Goal: Check status

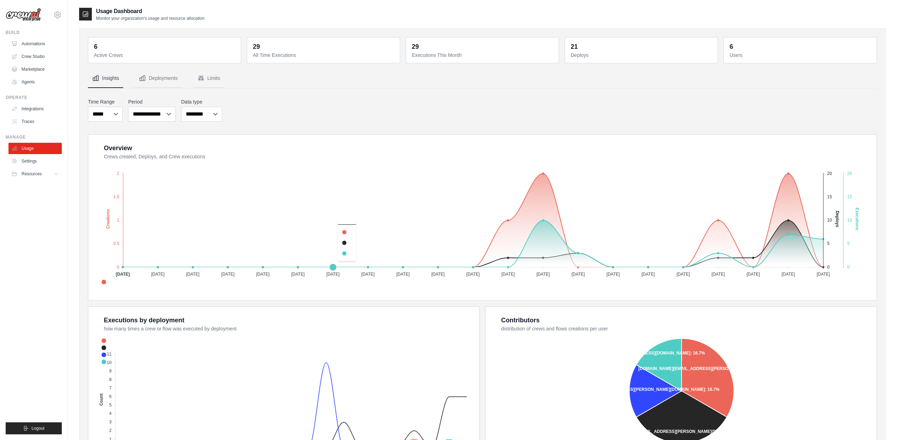
select select "***"
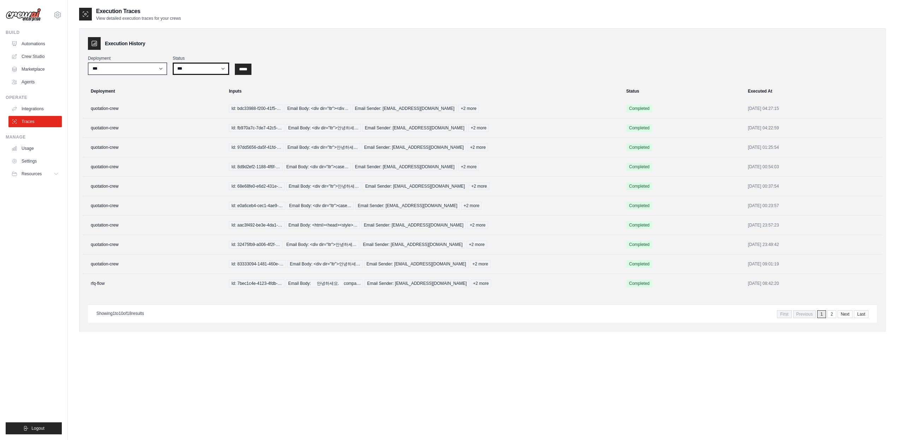
click at [200, 63] on select "*** ********* ******* *****" at bounding box center [201, 69] width 56 height 12
click at [141, 68] on select "**********" at bounding box center [127, 69] width 79 height 12
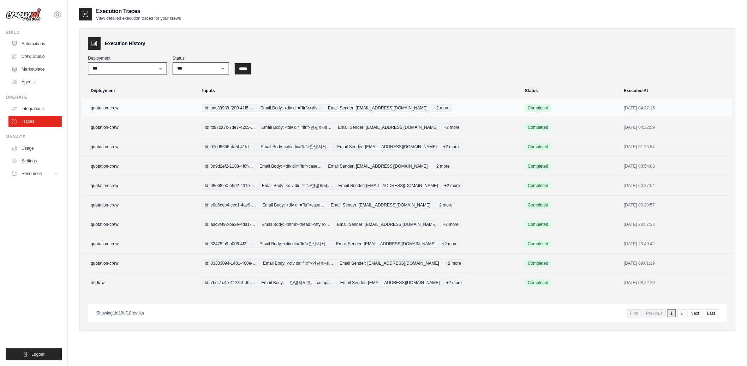
click at [142, 106] on td "quotation-crew" at bounding box center [140, 108] width 116 height 19
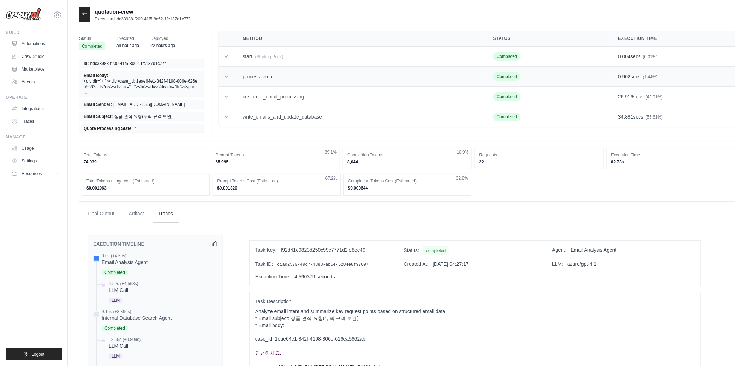
click at [224, 75] on icon at bounding box center [226, 76] width 7 height 7
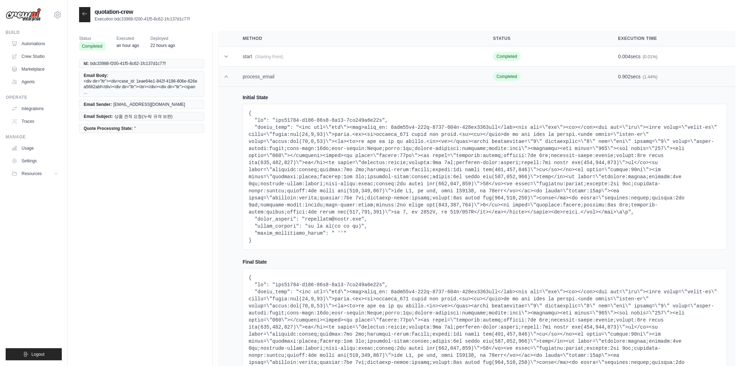
click at [224, 75] on icon at bounding box center [226, 76] width 7 height 7
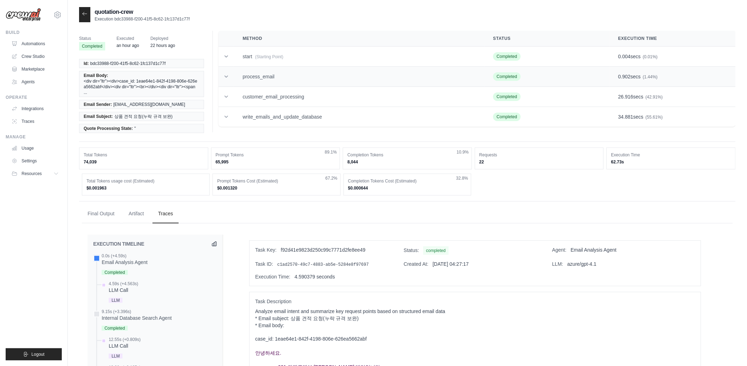
click at [224, 75] on icon at bounding box center [226, 76] width 7 height 7
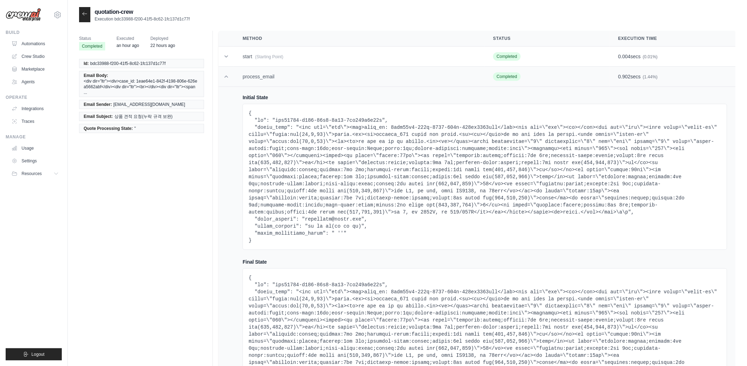
click at [224, 75] on icon at bounding box center [226, 76] width 7 height 7
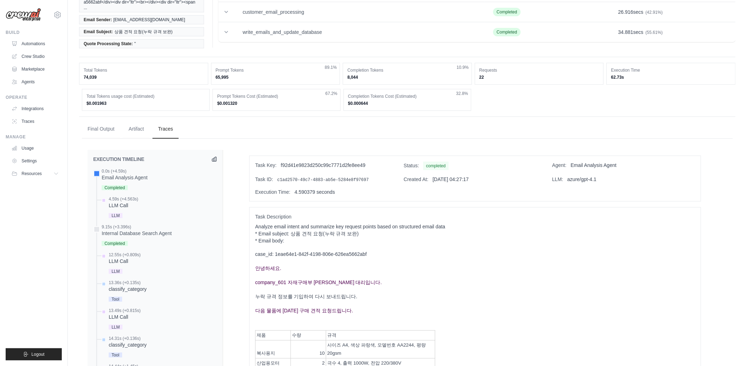
scroll to position [110, 0]
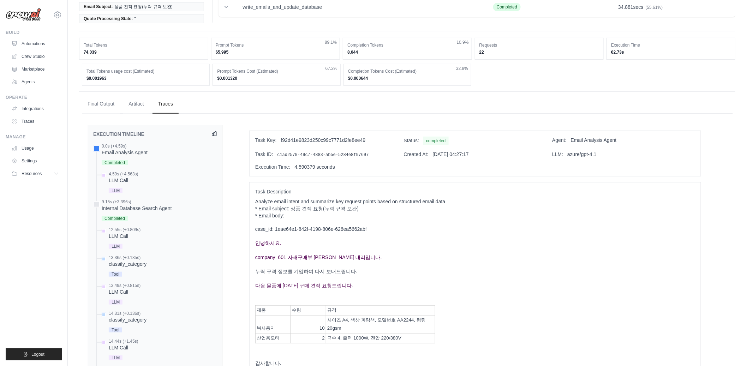
click at [216, 131] on icon at bounding box center [215, 134] width 6 height 6
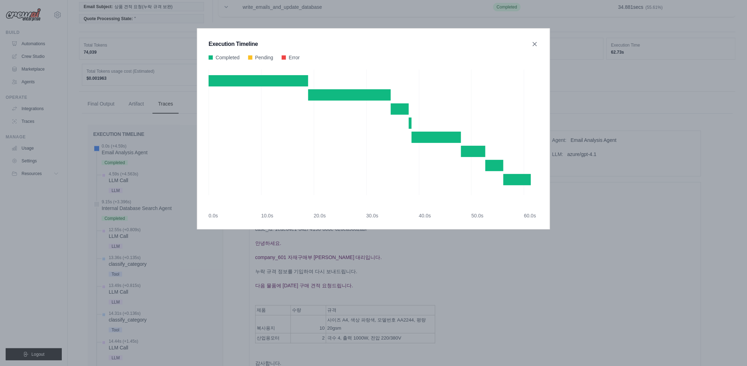
click at [216, 128] on div "Quote History Management Agent 18.914347s • 10 events" at bounding box center [374, 135] width 330 height 120
click at [536, 43] on icon at bounding box center [534, 43] width 7 height 7
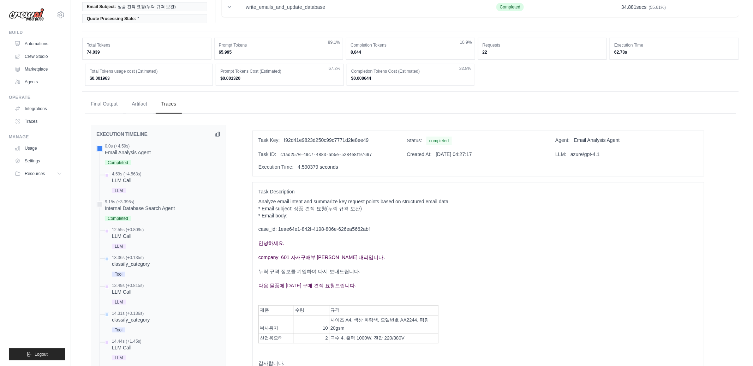
scroll to position [0, 0]
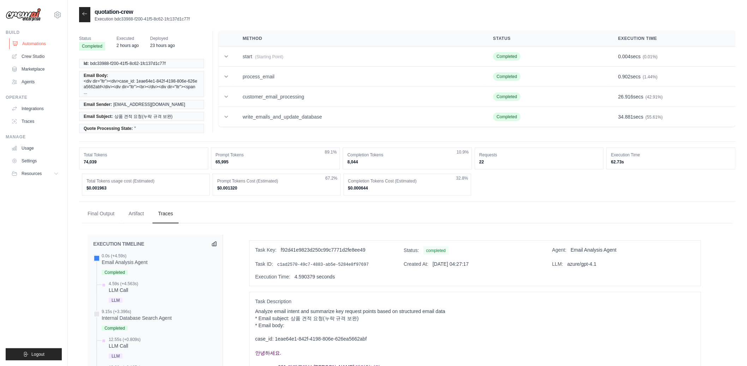
click at [31, 42] on link "Automations" at bounding box center [35, 43] width 53 height 11
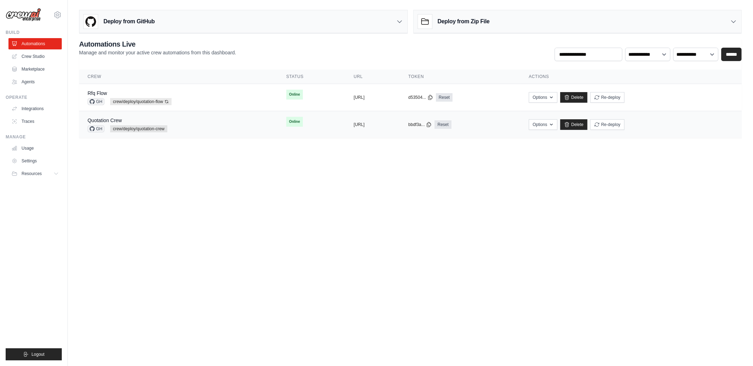
click at [215, 125] on div "Quotation Crew GH crew/deploy/quotation-crew" at bounding box center [179, 125] width 182 height 16
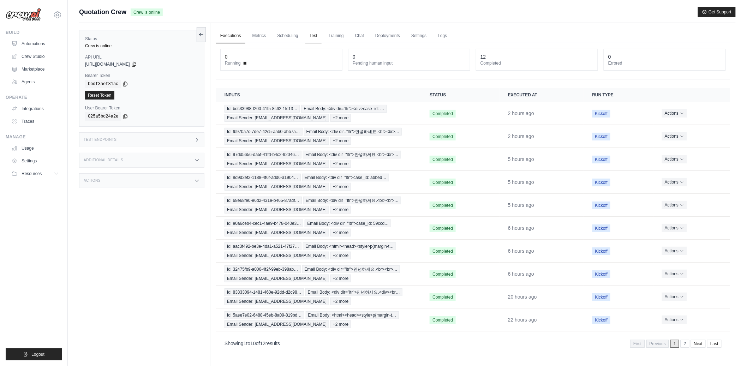
click at [309, 38] on link "Test" at bounding box center [313, 36] width 16 height 15
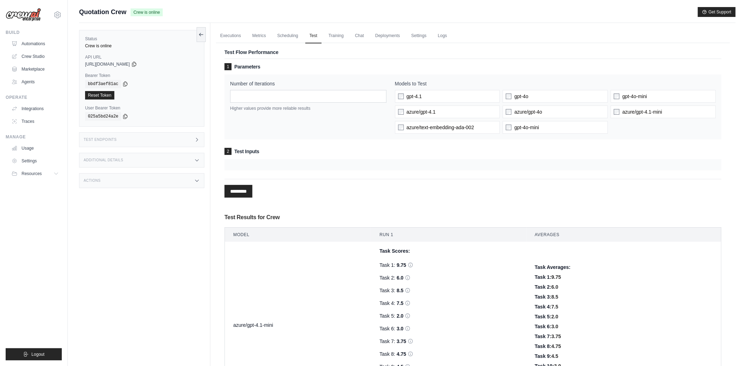
click at [389, 206] on div "1 Parameters Number of Iterations * Higher values provide more reliable results…" at bounding box center [473, 338] width 497 height 559
click at [256, 40] on link "Metrics" at bounding box center [259, 36] width 22 height 15
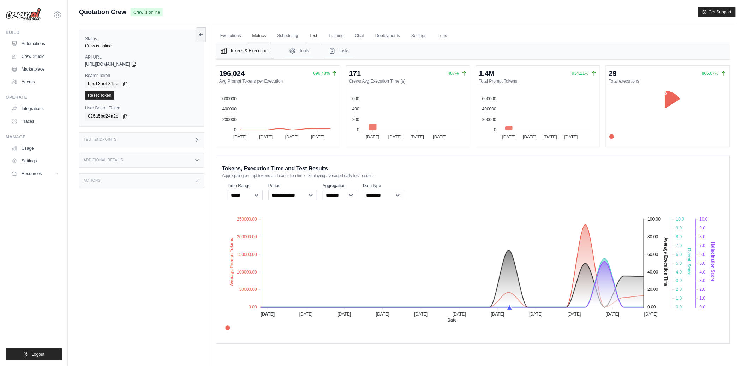
click at [308, 36] on link "Test" at bounding box center [313, 36] width 16 height 15
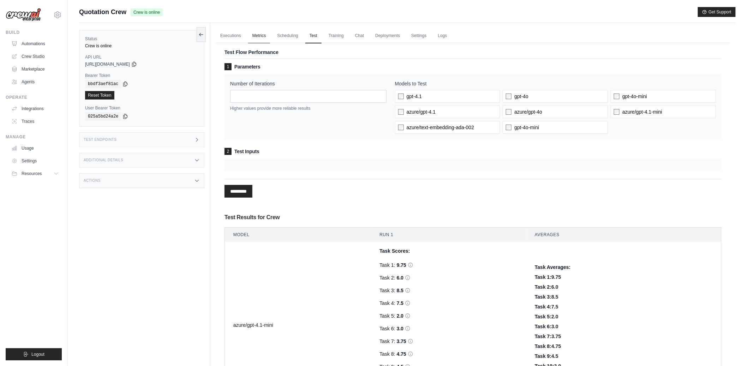
click at [254, 34] on link "Metrics" at bounding box center [259, 36] width 22 height 15
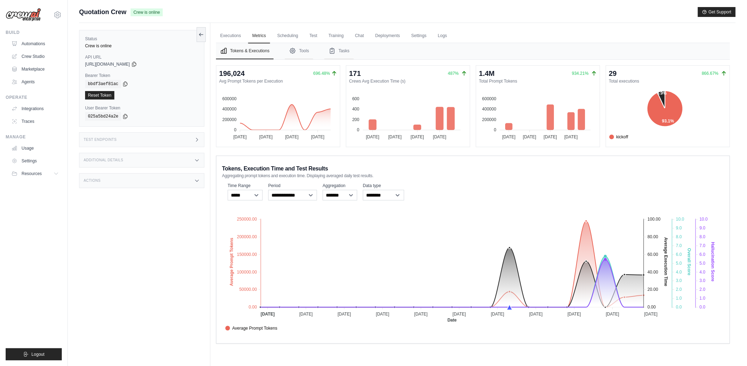
click at [625, 329] on div "Average Prompt Tokens Average Execution Time Score Hallucination Score Crew Ver…" at bounding box center [473, 344] width 502 height 40
click at [311, 35] on link "Test" at bounding box center [313, 36] width 16 height 15
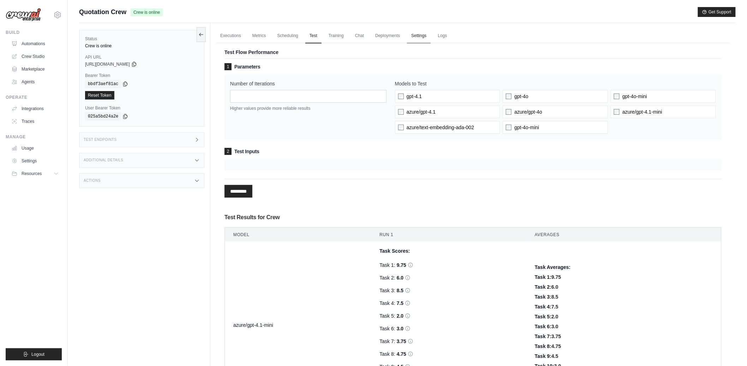
click at [411, 34] on link "Settings" at bounding box center [419, 36] width 24 height 15
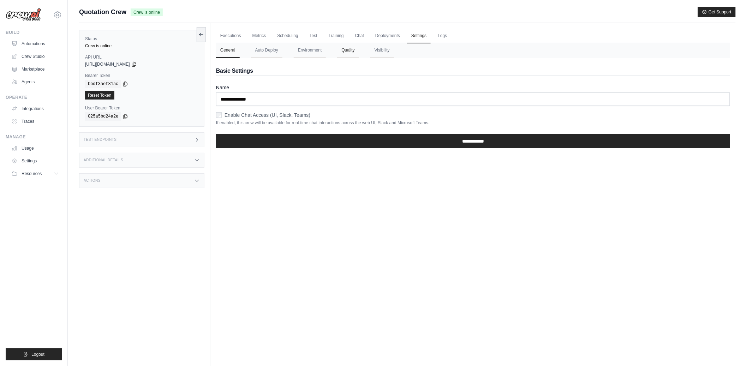
click at [340, 48] on button "Quality" at bounding box center [348, 50] width 22 height 15
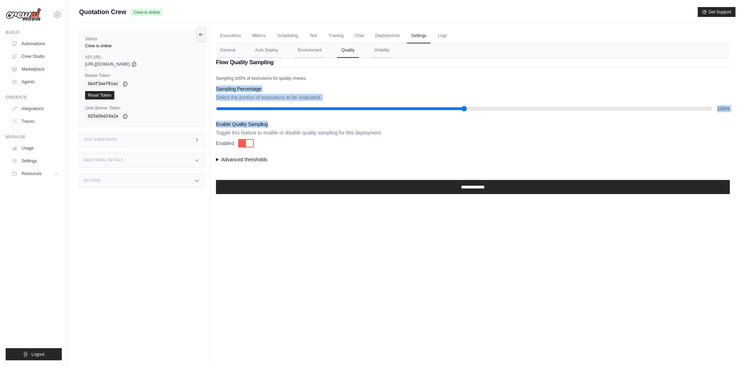
drag, startPoint x: 252, startPoint y: 83, endPoint x: 301, endPoint y: 123, distance: 63.8
click at [301, 123] on div "**********" at bounding box center [473, 135] width 514 height 119
click at [274, 279] on div "Executions Metrics Scheduling Test Training Chat Deployments Settings Logs 0 Ru…" at bounding box center [472, 206] width 525 height 366
click at [252, 34] on link "Metrics" at bounding box center [259, 36] width 22 height 15
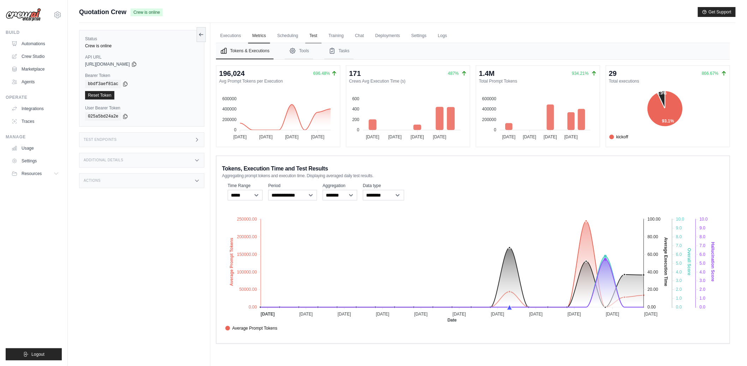
click at [312, 34] on link "Test" at bounding box center [313, 36] width 16 height 15
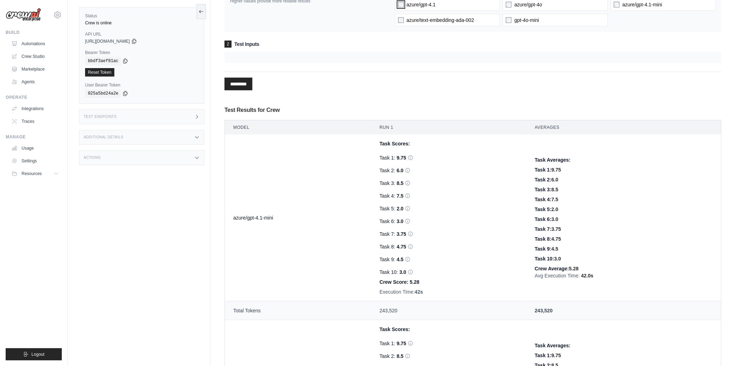
scroll to position [31, 0]
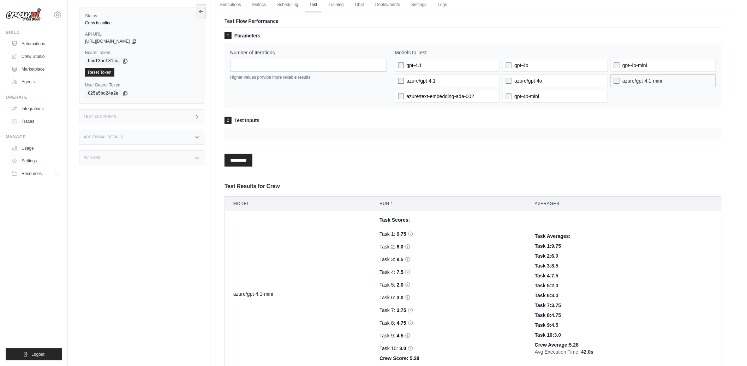
click at [612, 82] on label "azure/gpt-4.1-mini" at bounding box center [663, 81] width 105 height 13
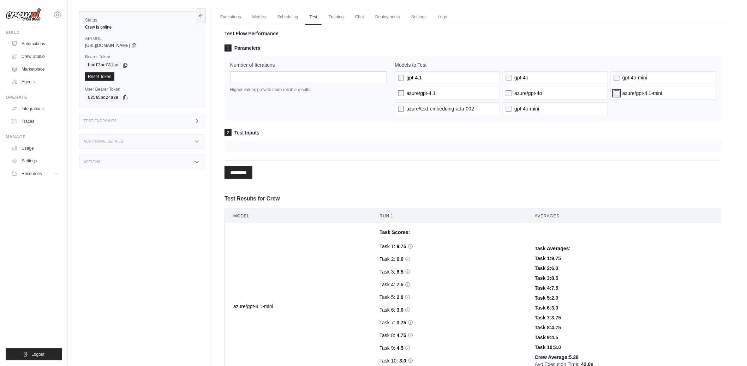
scroll to position [15, 0]
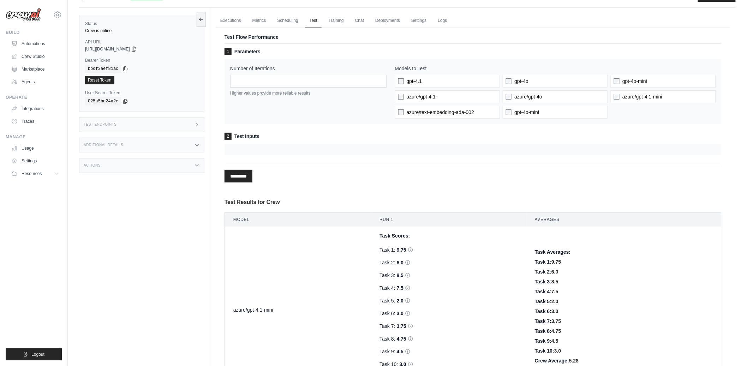
click at [302, 154] on div at bounding box center [473, 149] width 497 height 11
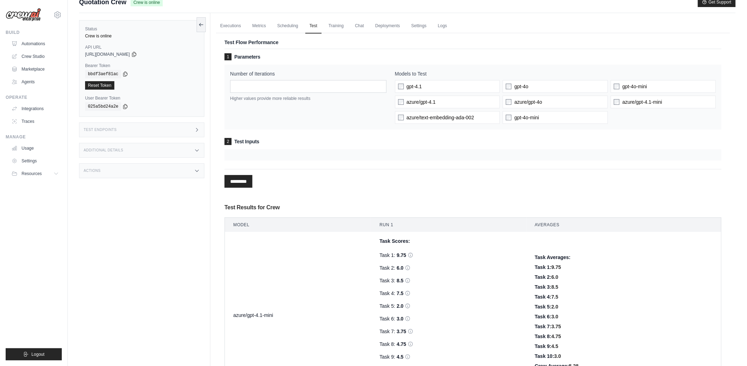
scroll to position [5, 0]
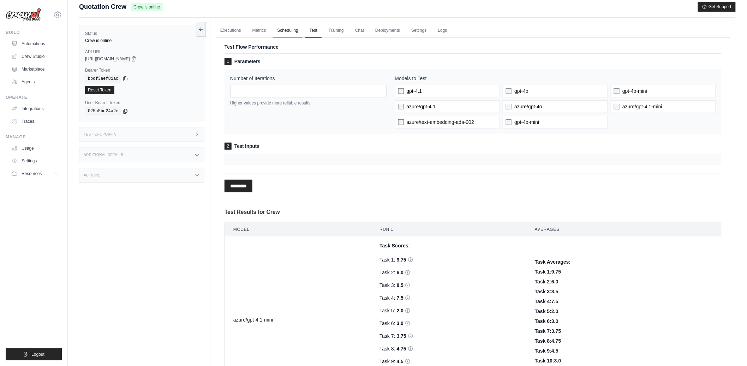
click at [290, 33] on link "Scheduling" at bounding box center [287, 30] width 29 height 15
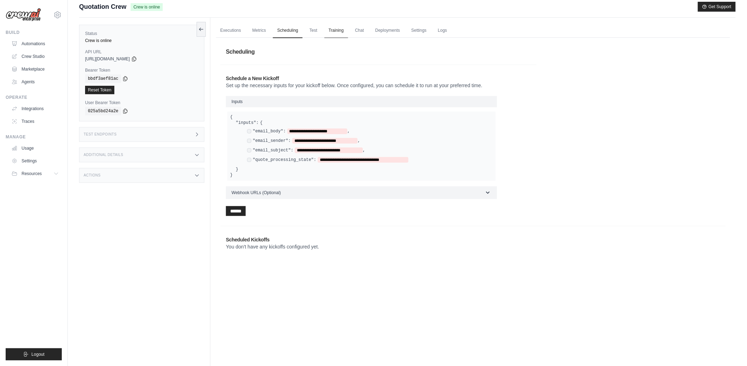
click at [332, 32] on link "Training" at bounding box center [337, 30] width 24 height 15
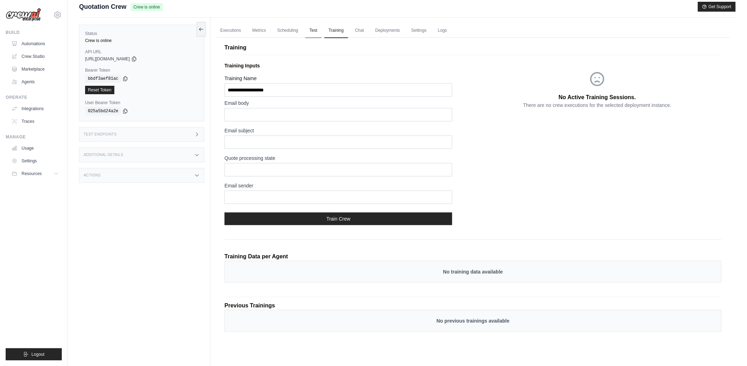
click at [307, 33] on link "Test" at bounding box center [313, 30] width 16 height 15
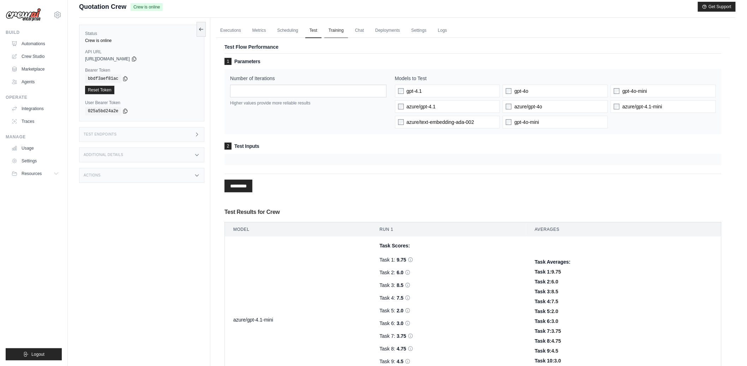
click at [341, 33] on link "Training" at bounding box center [337, 30] width 24 height 15
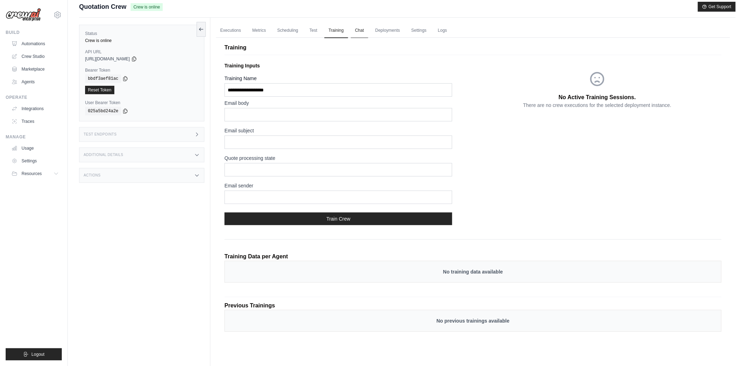
click at [351, 33] on link "Chat" at bounding box center [359, 30] width 17 height 15
click at [391, 32] on link "Deployments" at bounding box center [387, 30] width 33 height 15
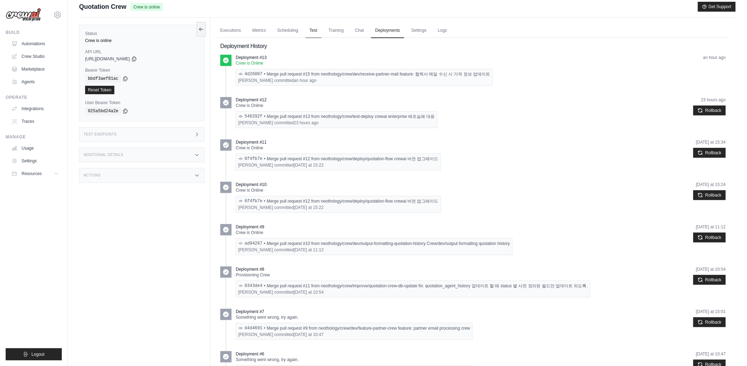
click at [311, 33] on link "Test" at bounding box center [313, 30] width 16 height 15
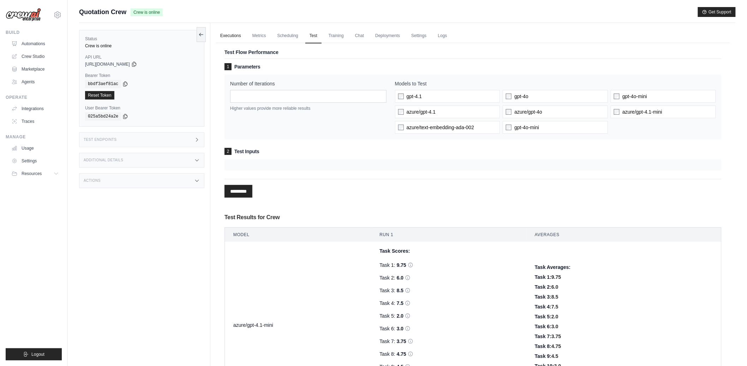
click at [231, 40] on link "Executions" at bounding box center [230, 36] width 29 height 15
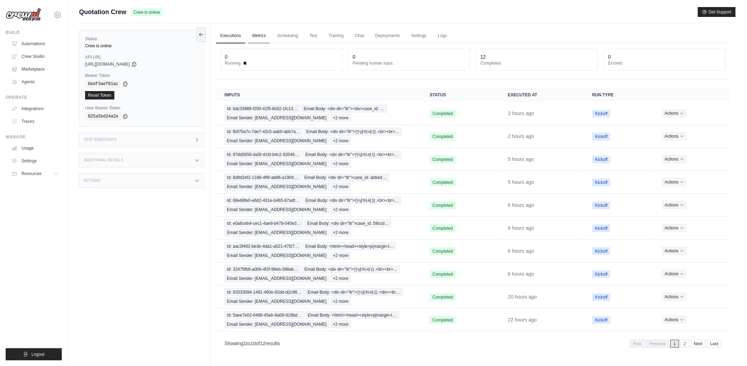
click at [255, 37] on link "Metrics" at bounding box center [259, 36] width 22 height 15
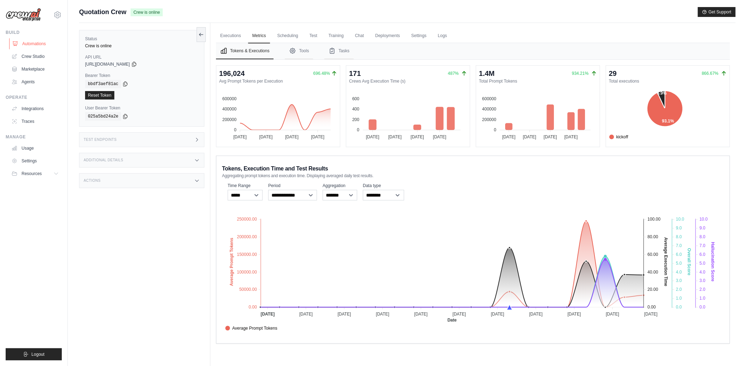
click at [37, 44] on link "Automations" at bounding box center [35, 43] width 53 height 11
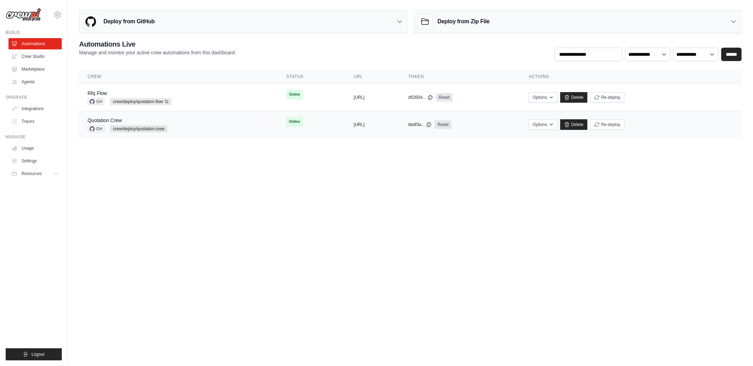
click at [156, 125] on span "crew/deploy/quotation-crew" at bounding box center [138, 128] width 57 height 7
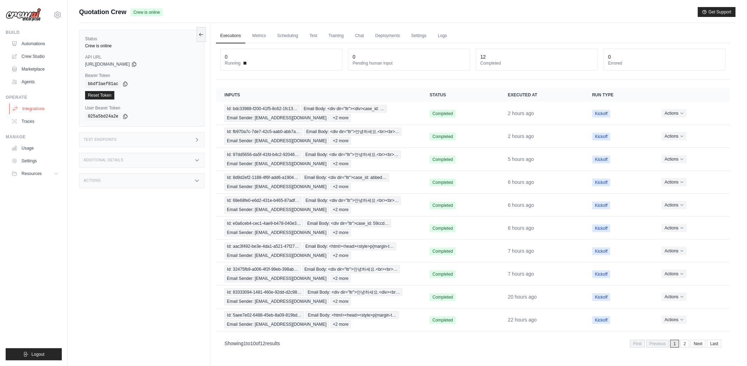
click at [33, 109] on link "Integrations" at bounding box center [35, 108] width 53 height 11
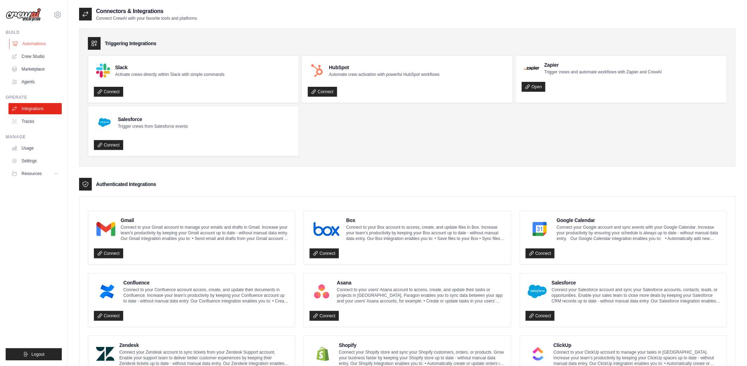
click at [38, 44] on link "Automations" at bounding box center [35, 43] width 53 height 11
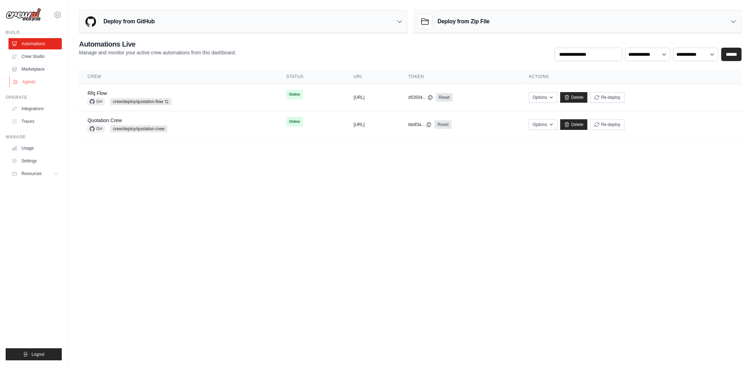
click at [35, 84] on link "Agents" at bounding box center [35, 81] width 53 height 11
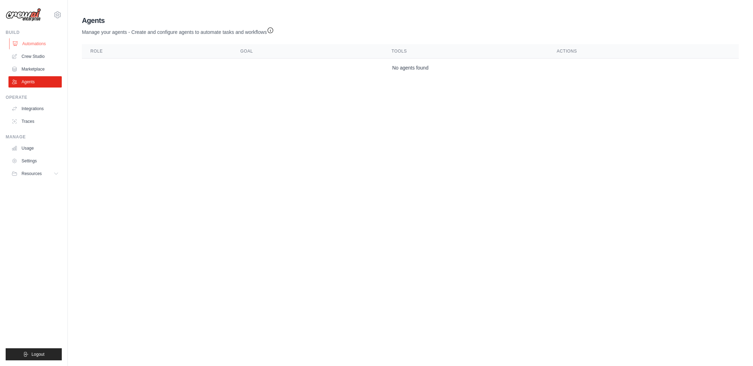
click at [46, 48] on link "Automations" at bounding box center [35, 43] width 53 height 11
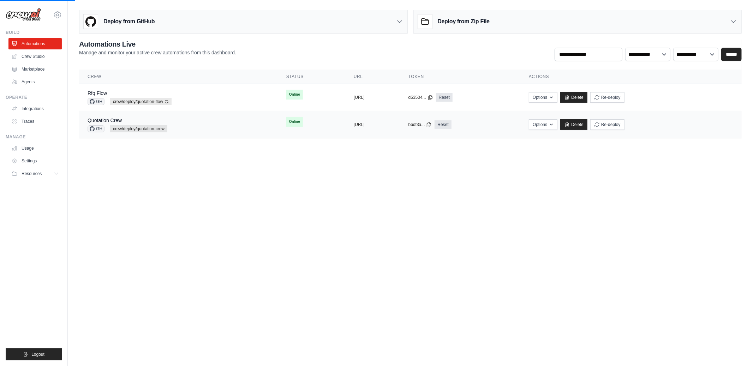
click at [202, 123] on div "Quotation Crew GH crew/deploy/quotation-crew" at bounding box center [179, 125] width 182 height 16
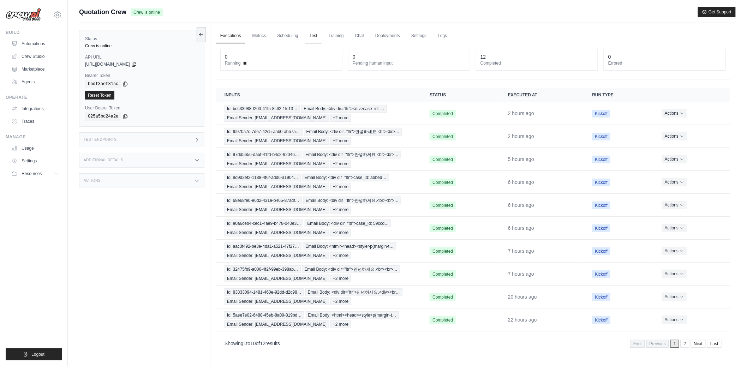
click at [310, 29] on link "Test" at bounding box center [313, 36] width 16 height 15
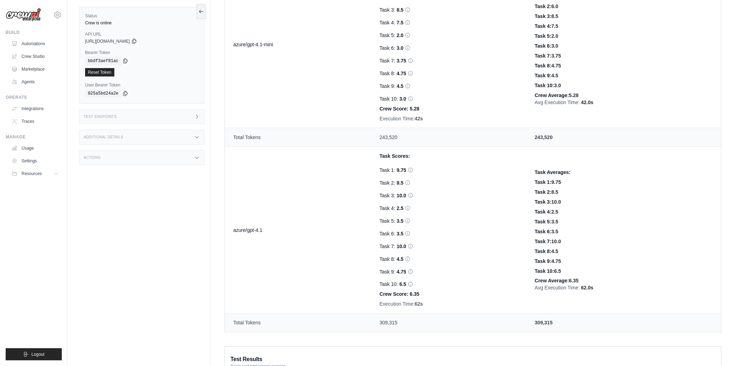
scroll to position [283, 0]
click at [476, 205] on div "Task 4: 2.5" at bounding box center [449, 205] width 138 height 7
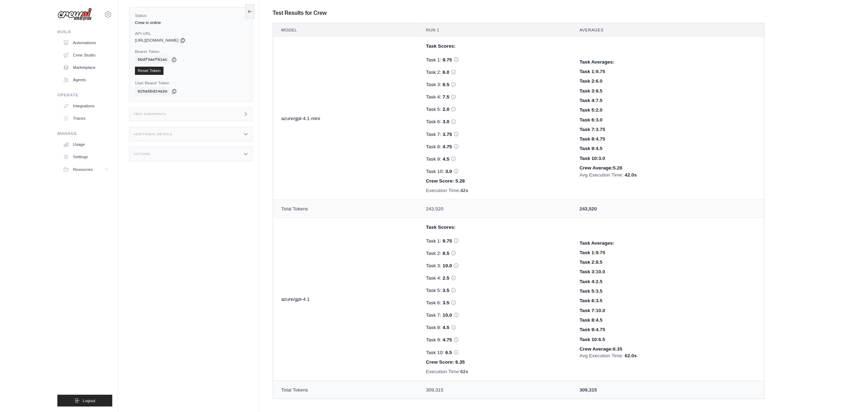
scroll to position [208, 0]
